Goal: Book appointment/travel/reservation

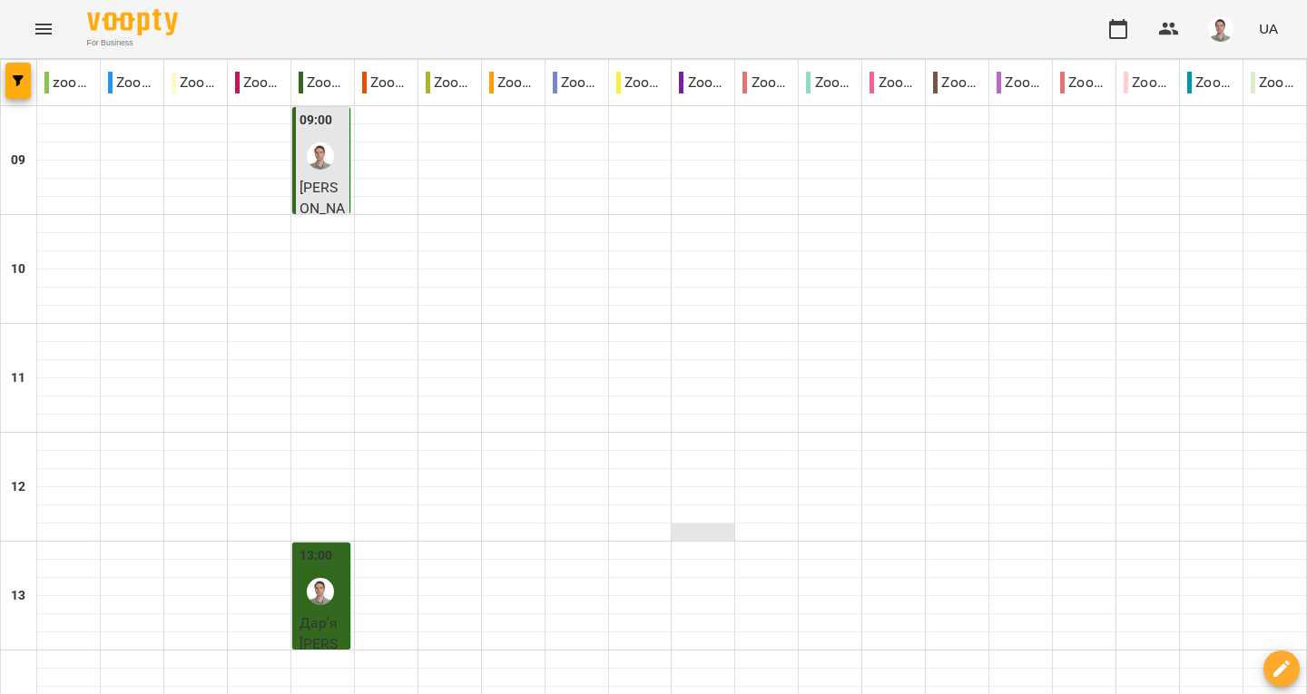
scroll to position [1, 0]
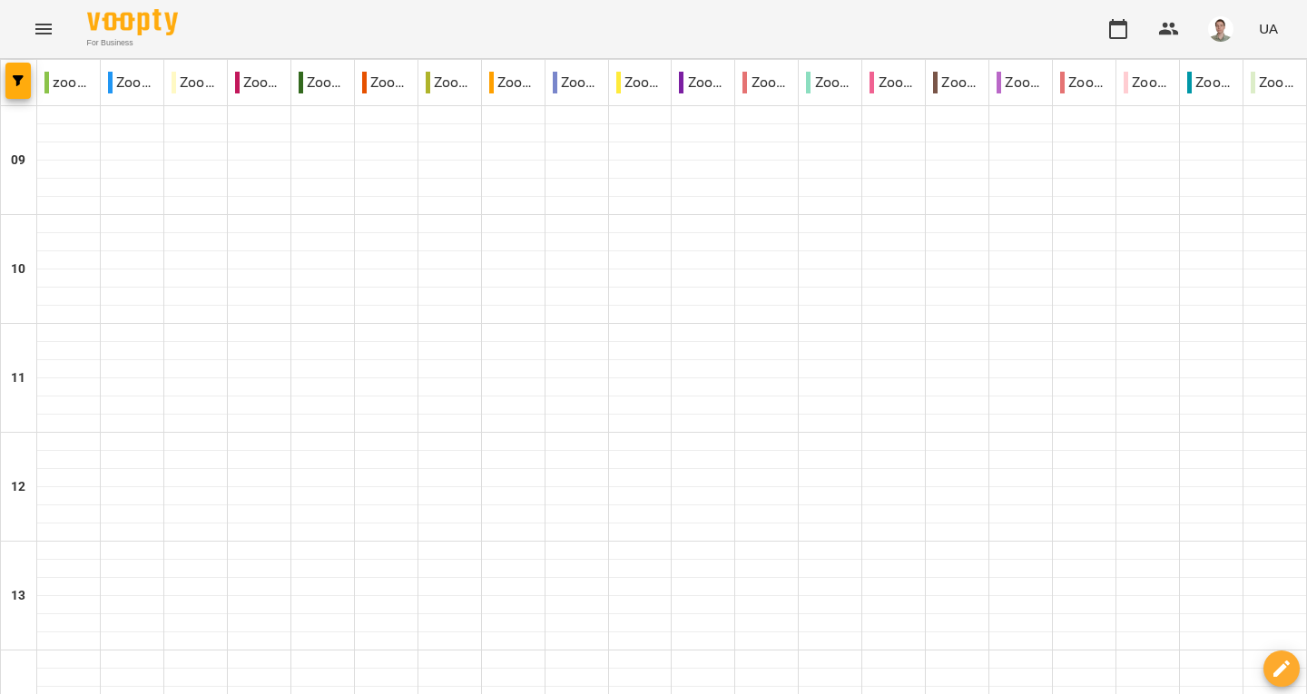
type input "**********"
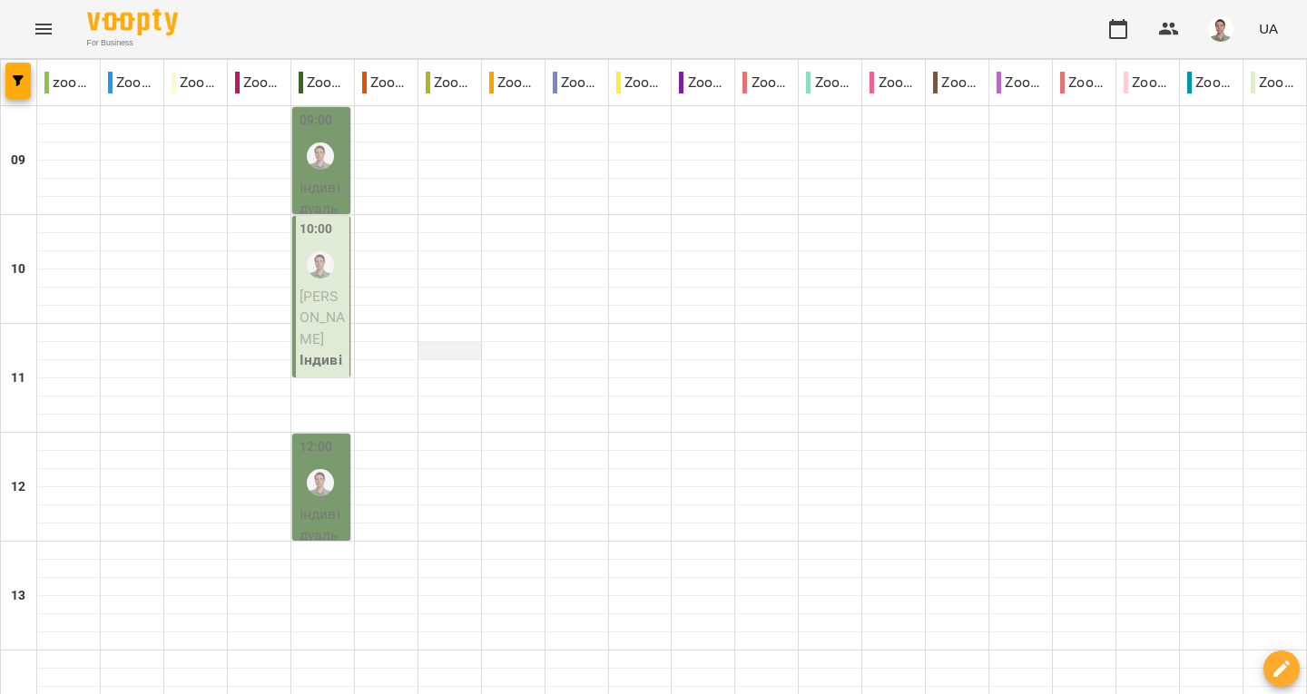
scroll to position [0, 0]
click at [315, 168] on img "Андрій" at bounding box center [320, 155] width 27 height 27
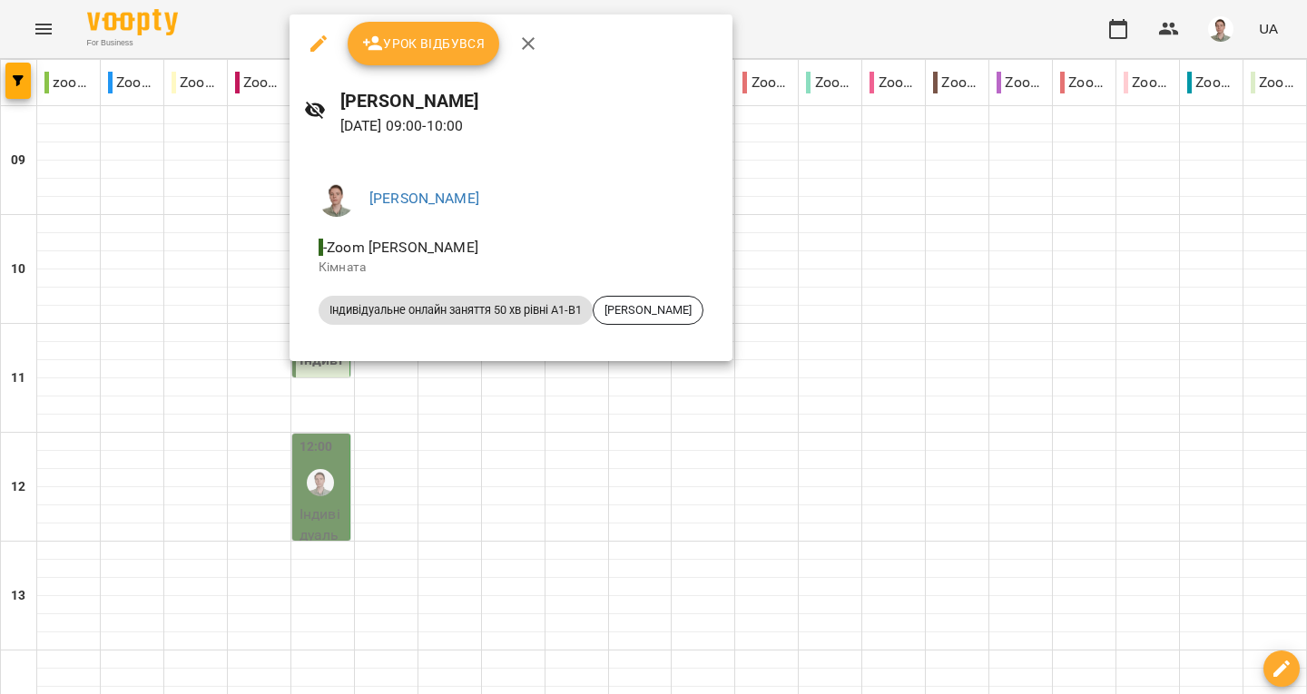
click at [526, 38] on icon "button" at bounding box center [528, 44] width 22 height 22
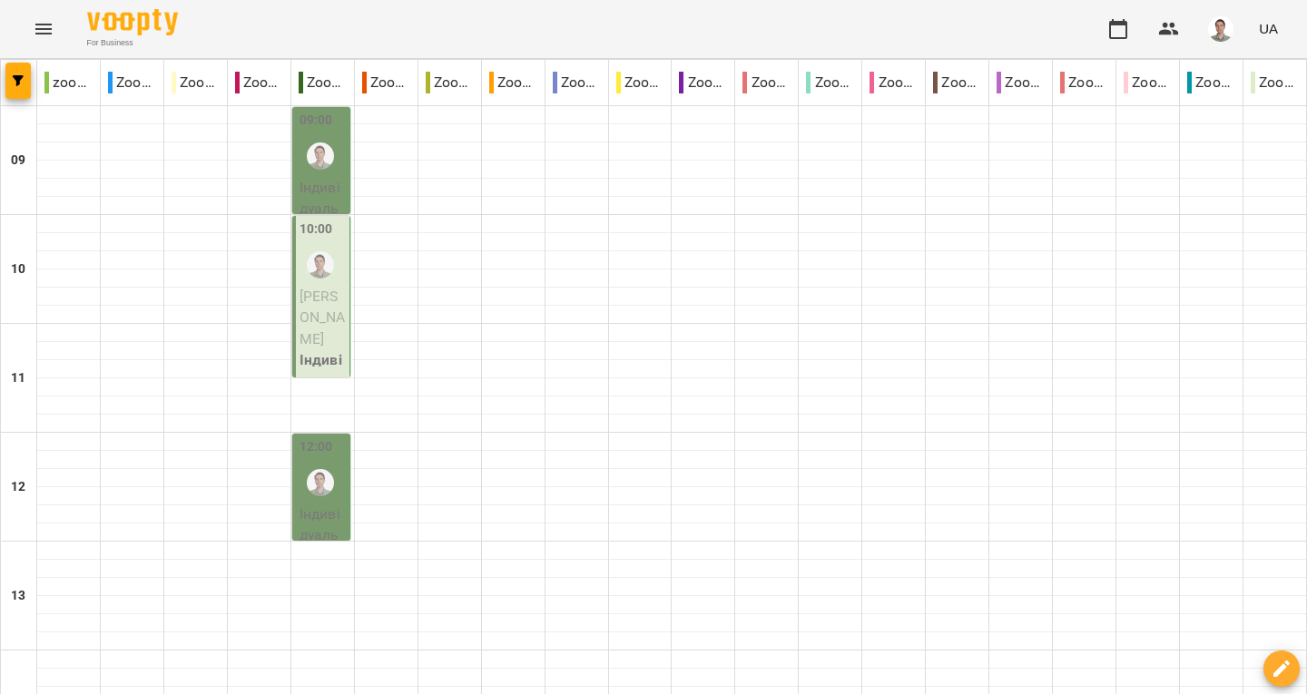
click at [311, 279] on div at bounding box center [321, 265] width 42 height 42
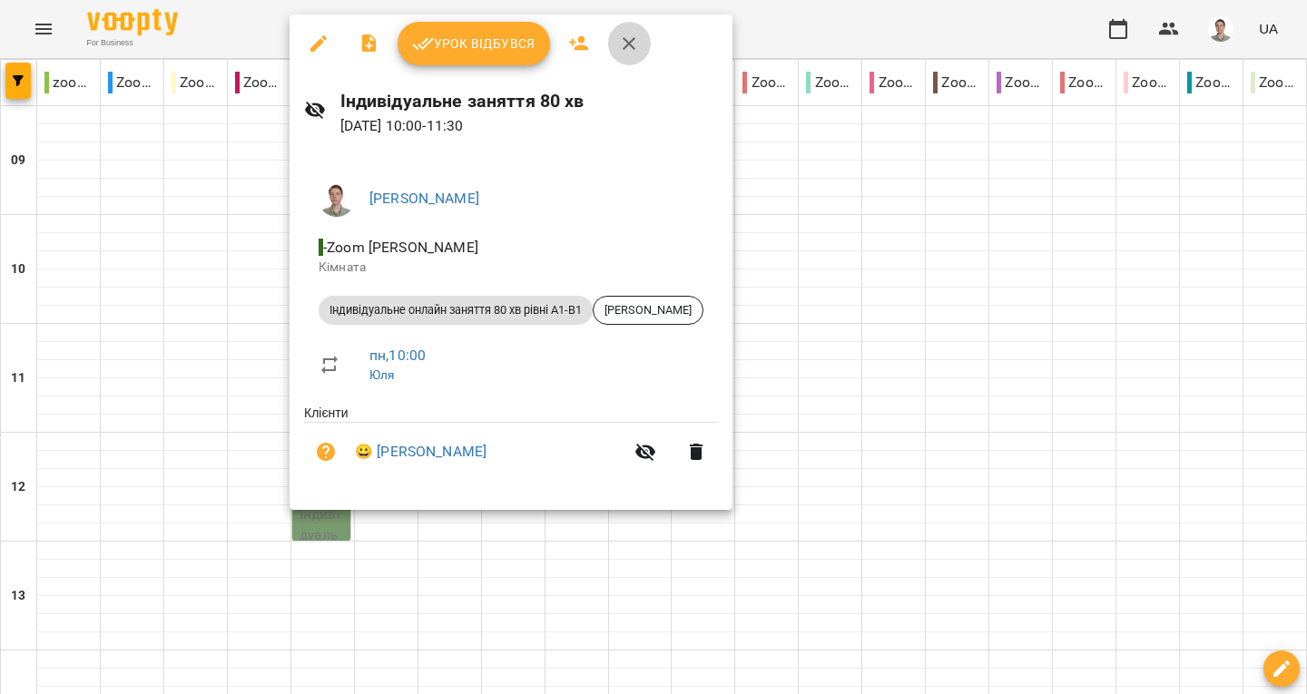
click at [621, 45] on icon "button" at bounding box center [629, 44] width 22 height 22
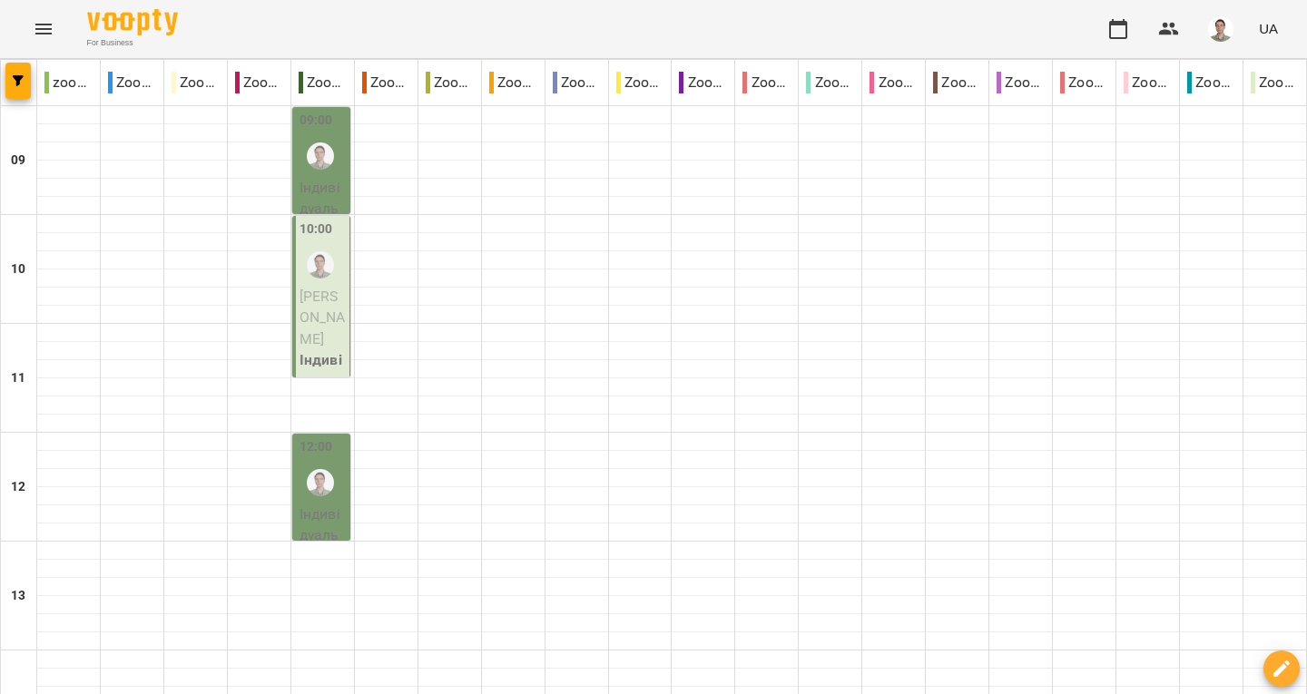
click at [310, 169] on div at bounding box center [321, 156] width 42 height 42
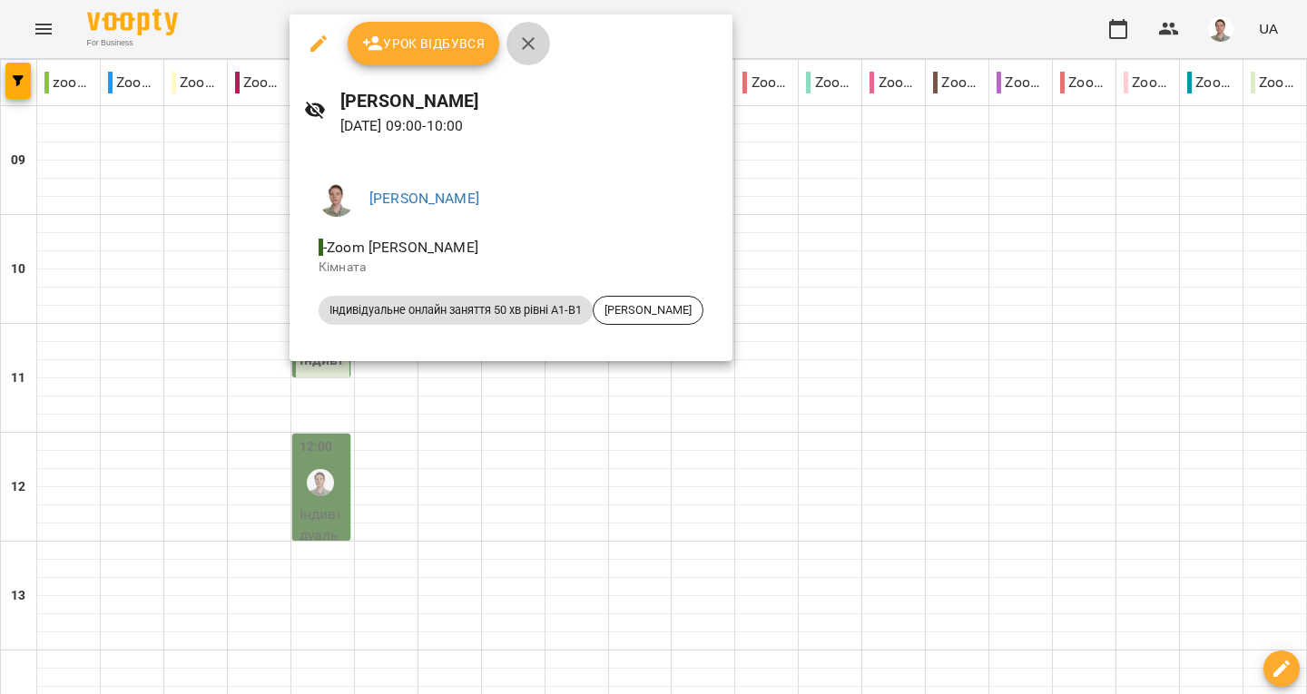
click at [537, 44] on icon "button" at bounding box center [528, 44] width 22 height 22
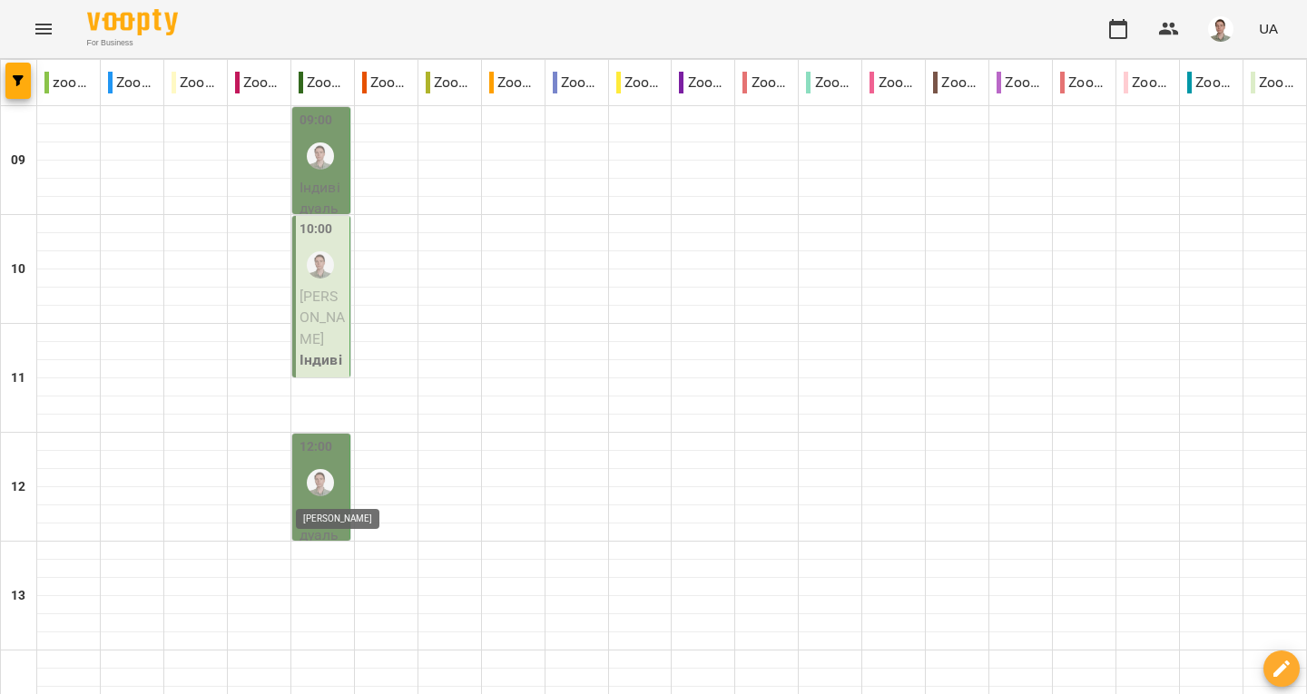
click at [315, 481] on img "Андрій" at bounding box center [320, 482] width 27 height 27
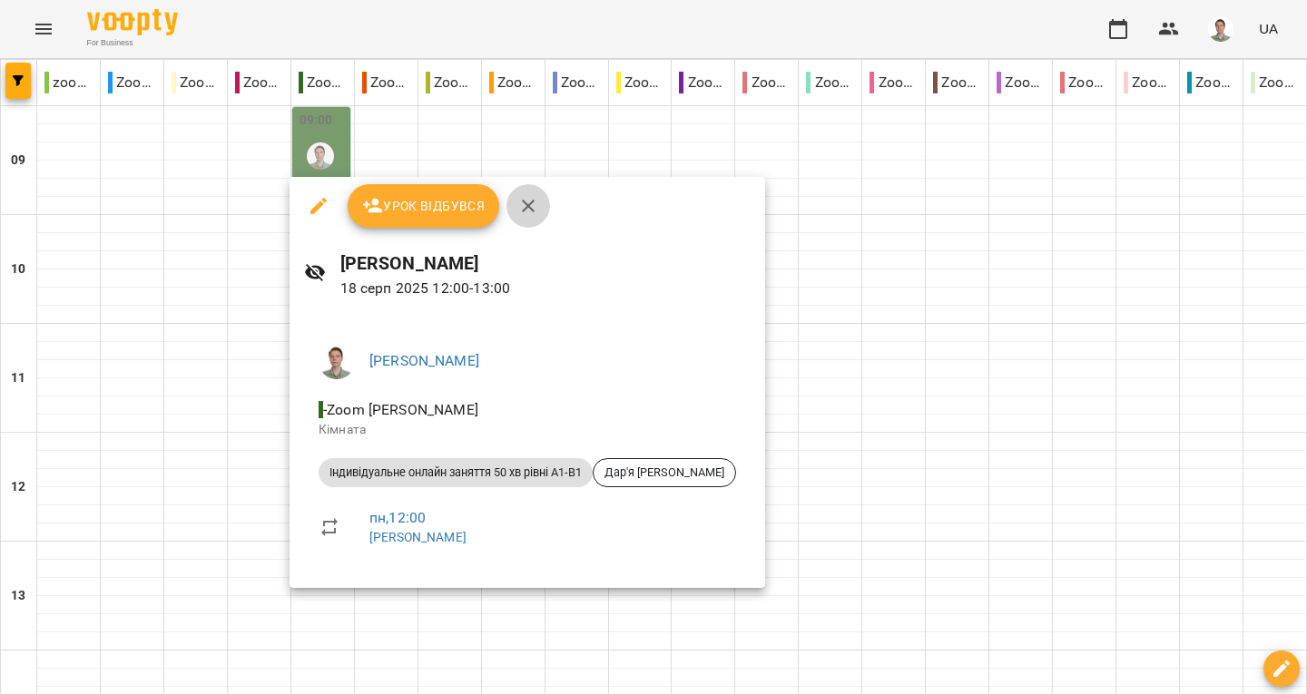
click at [525, 213] on icon "button" at bounding box center [528, 206] width 22 height 22
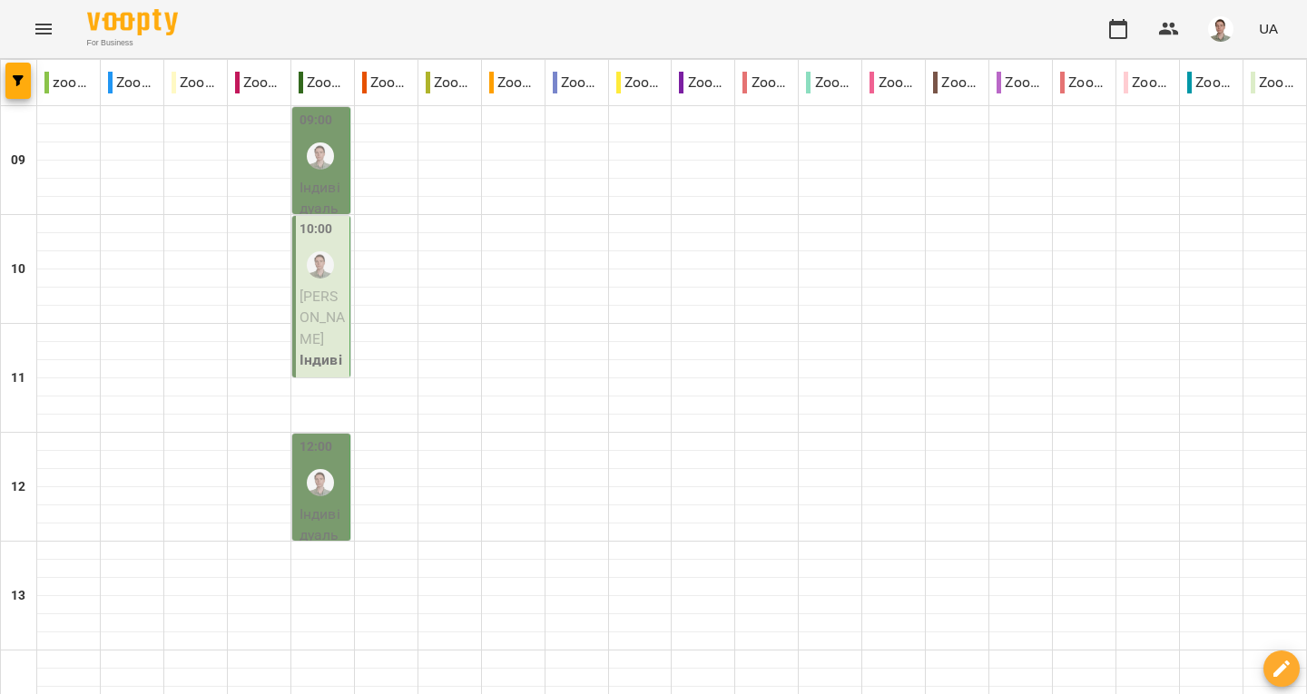
scroll to position [947, 0]
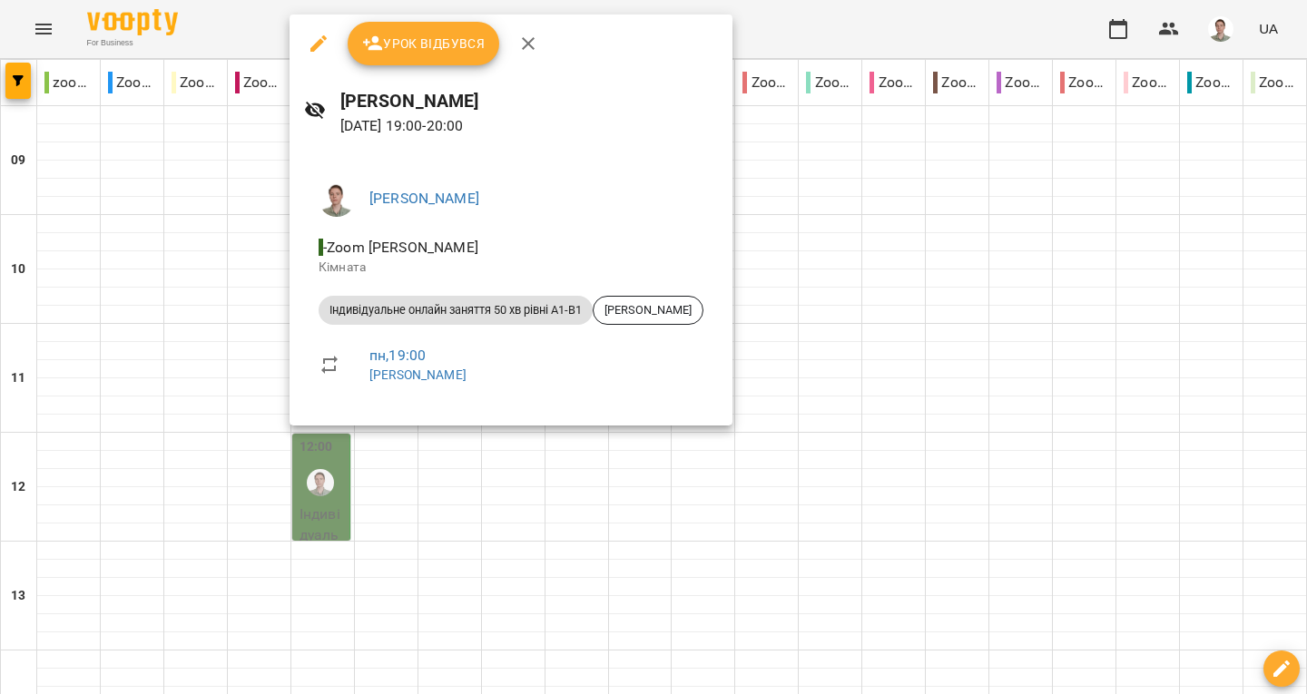
click at [533, 37] on icon "button" at bounding box center [528, 44] width 22 height 22
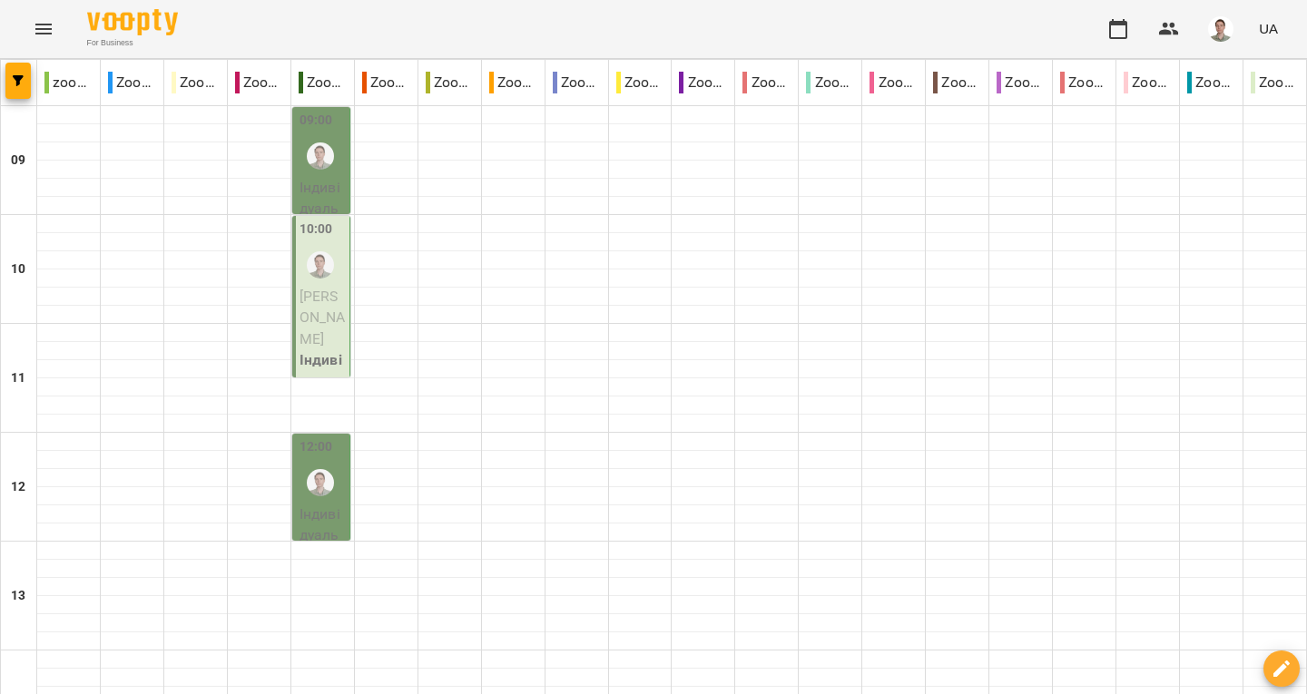
scroll to position [0, 0]
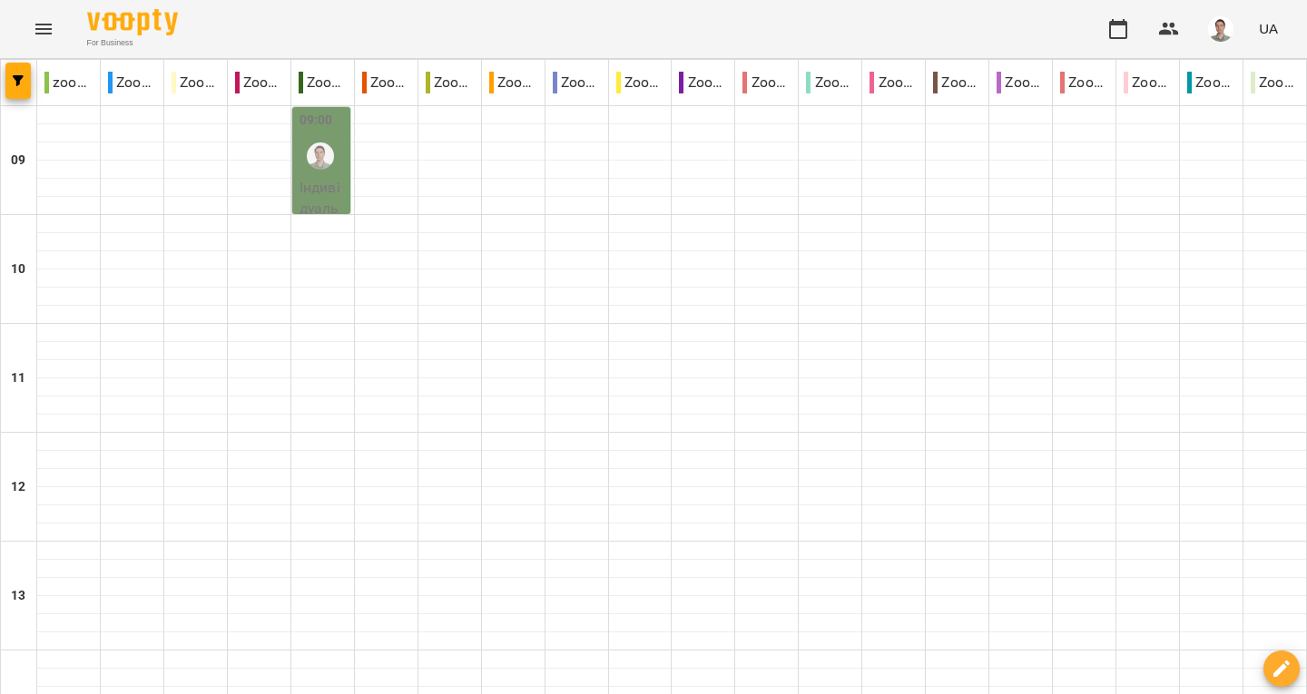
click at [341, 187] on p "Індивідуальне онлайн заняття 50 хв рівні А1-В1 - [PERSON_NAME]" at bounding box center [323, 294] width 46 height 235
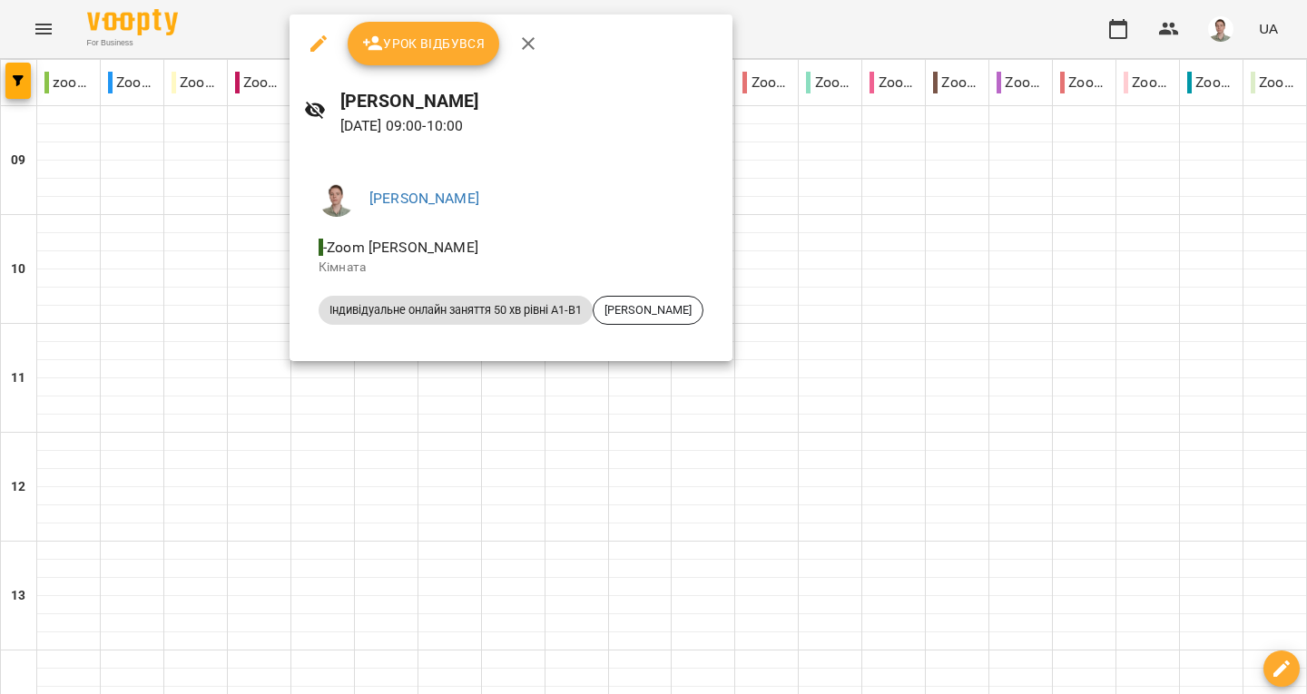
click at [527, 48] on icon "button" at bounding box center [528, 44] width 22 height 22
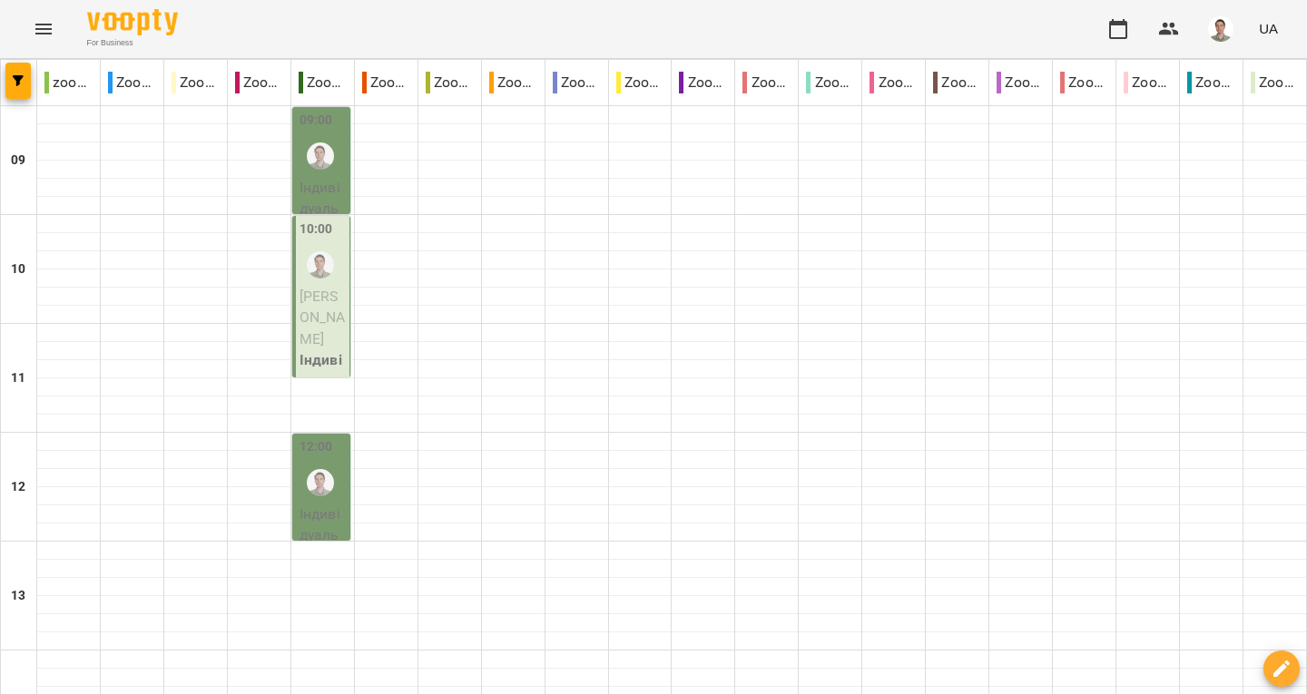
type input "**********"
